Goal: Information Seeking & Learning: Learn about a topic

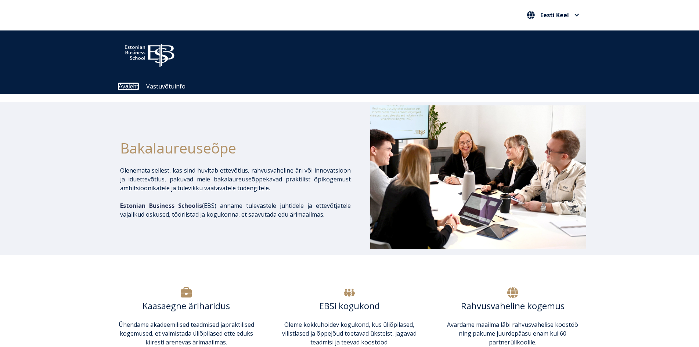
click at [125, 86] on link "Avaleht" at bounding box center [128, 86] width 19 height 6
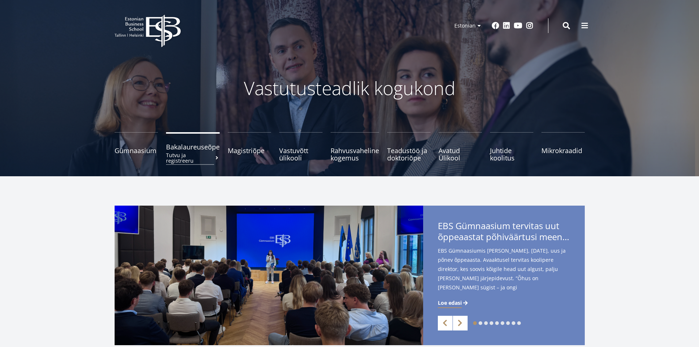
click at [194, 146] on span "Bakalaureuseõpe Tutvu ja registreeru" at bounding box center [193, 146] width 54 height 7
